Goal: Task Accomplishment & Management: Manage account settings

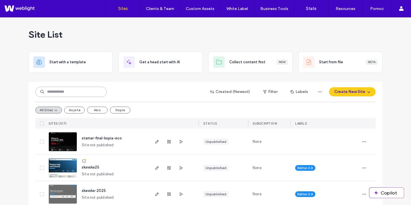
click at [66, 91] on input at bounding box center [70, 92] width 71 height 10
type input "******"
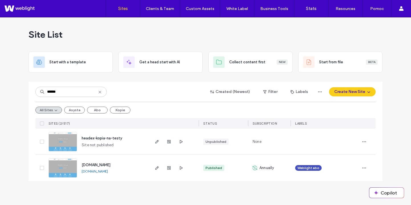
click at [101, 166] on span "www.headex.pl" at bounding box center [96, 165] width 29 height 4
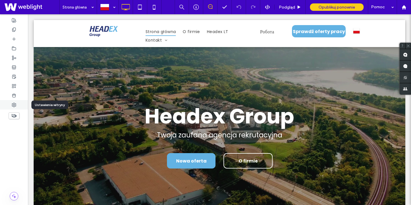
click at [12, 105] on icon at bounding box center [14, 105] width 5 height 5
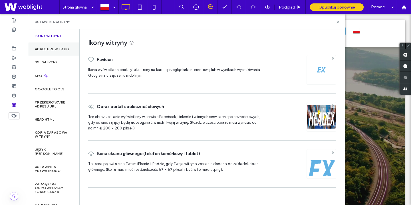
click at [57, 55] on div "Adres URL witryny" at bounding box center [53, 48] width 51 height 13
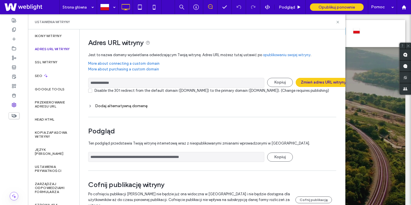
scroll to position [19, 0]
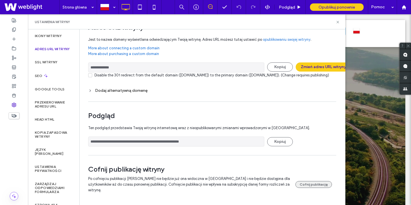
click at [317, 186] on button "Cofnij publikację" at bounding box center [313, 184] width 37 height 7
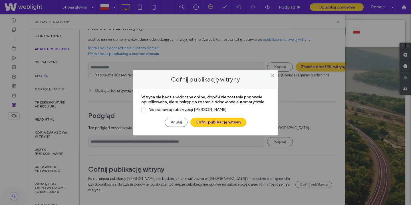
click at [203, 110] on span "Nie odnawiaj subskrypcji witryny" at bounding box center [183, 109] width 85 height 5
click at [219, 123] on button "Cofnij publikację witryny" at bounding box center [218, 122] width 56 height 9
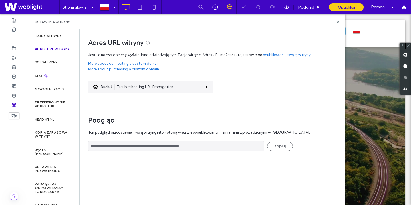
scroll to position [0, 0]
